Goal: Check status: Check status

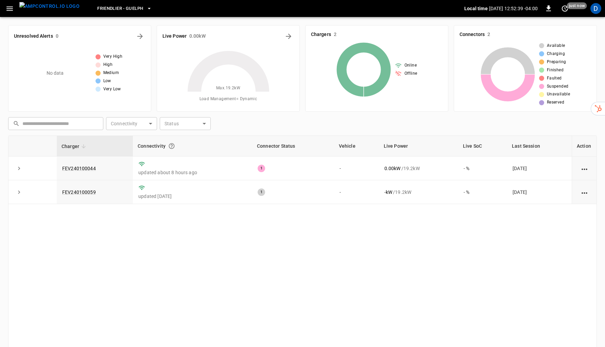
click at [376, 120] on div "​ ​ Connectivity ​ Connectivity Status ​ Status" at bounding box center [300, 123] width 591 height 16
click at [131, 16] on div "Friendlier - Guelph" at bounding box center [274, 9] width 379 height 16
click at [131, 11] on span "Friendlier - Guelph" at bounding box center [120, 9] width 46 height 8
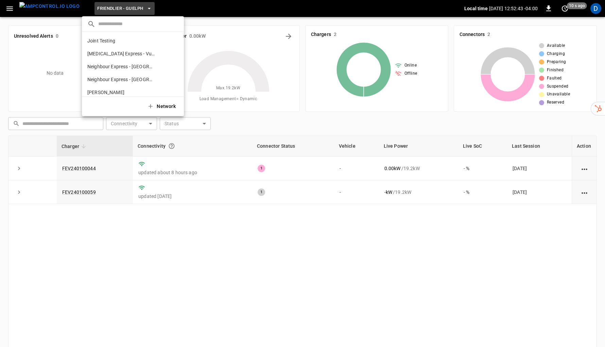
scroll to position [114, 0]
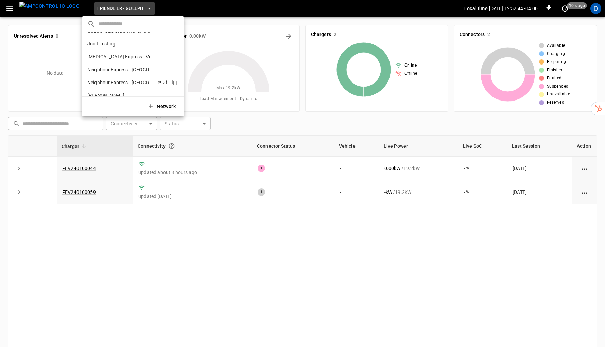
click at [119, 81] on p "Neighbour Express - [GEOGRAPHIC_DATA]" at bounding box center [121, 82] width 68 height 7
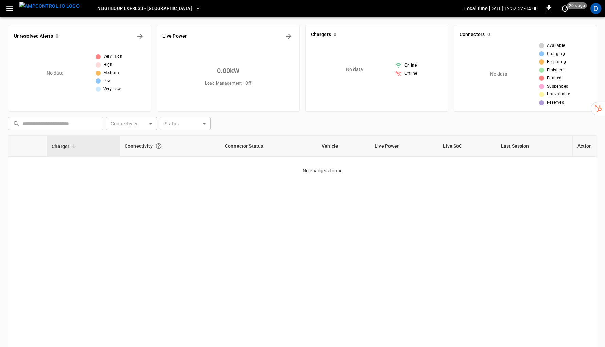
click at [145, 10] on span "Neighbour Express - [GEOGRAPHIC_DATA]" at bounding box center [144, 9] width 95 height 8
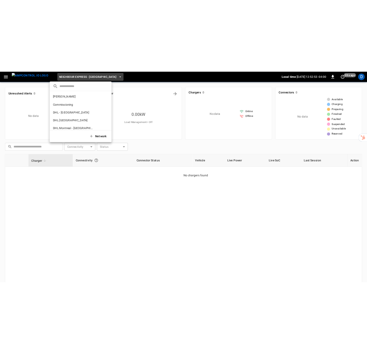
scroll to position [122, 0]
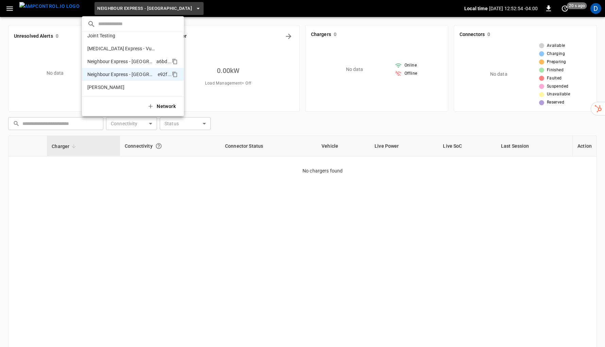
click at [137, 58] on p "Neighbour Express - [GEOGRAPHIC_DATA]" at bounding box center [120, 61] width 66 height 7
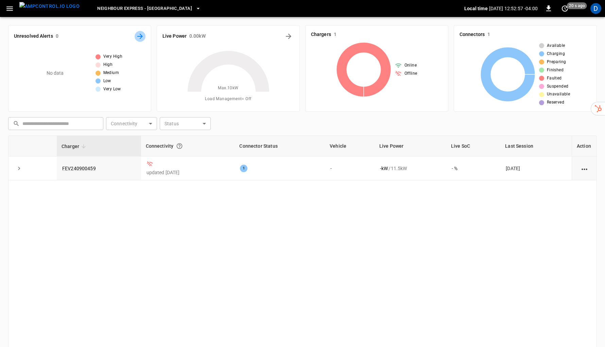
click at [141, 37] on icon "All Alerts" at bounding box center [140, 36] width 8 height 8
